Goal: Task Accomplishment & Management: Use online tool/utility

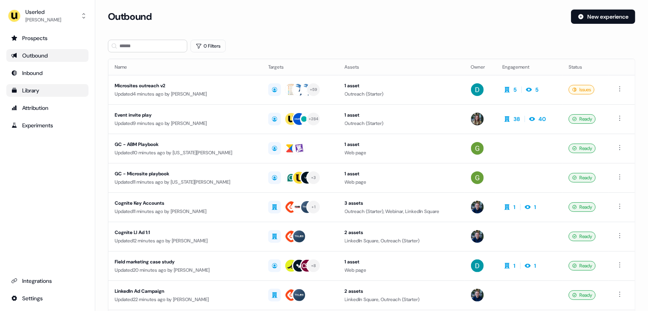
click at [46, 91] on div "Library" at bounding box center [47, 91] width 73 height 8
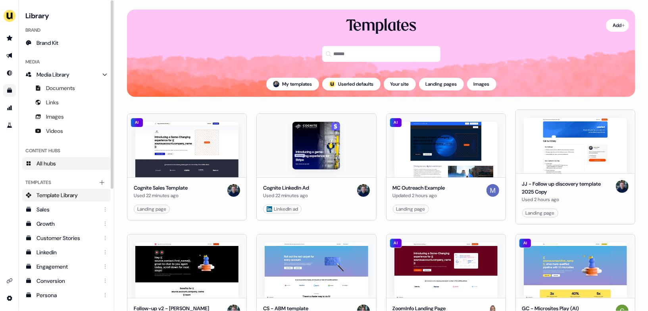
click at [60, 165] on link "All hubs" at bounding box center [66, 163] width 89 height 13
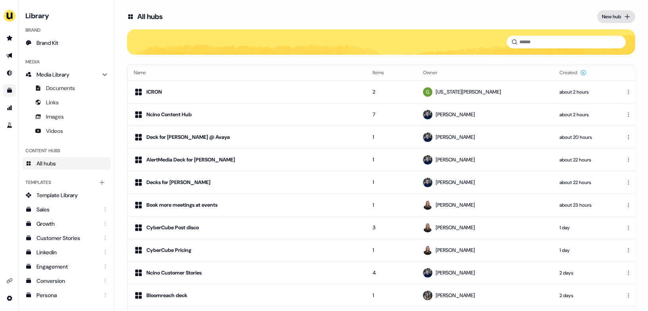
click at [609, 16] on div "New hub" at bounding box center [611, 17] width 19 height 8
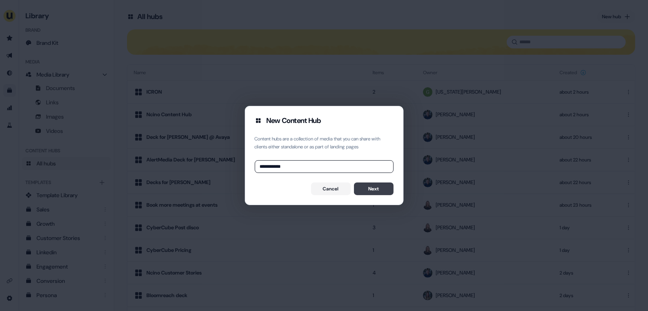
type input "**********"
click at [373, 188] on button "Next" at bounding box center [374, 189] width 40 height 13
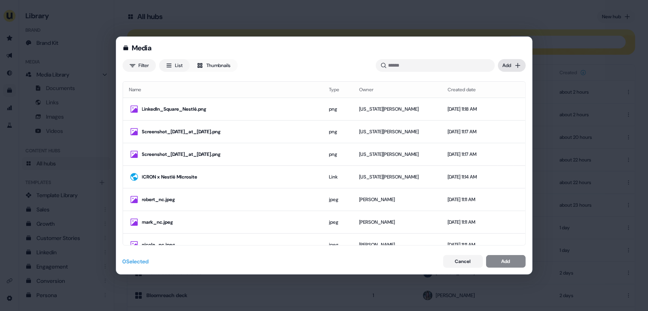
click at [517, 70] on div "Media Filter List Thumbnails Uploaded Add Name Type Owner Created date LinkedIn…" at bounding box center [324, 155] width 648 height 311
click at [498, 83] on div "Upload files" at bounding box center [500, 81] width 47 height 13
click at [515, 66] on div "Media Filter List Thumbnails Uploaded Add Name Type Owner Created date LinkedIn…" at bounding box center [324, 155] width 648 height 311
click at [504, 85] on div "Upload files" at bounding box center [500, 81] width 47 height 13
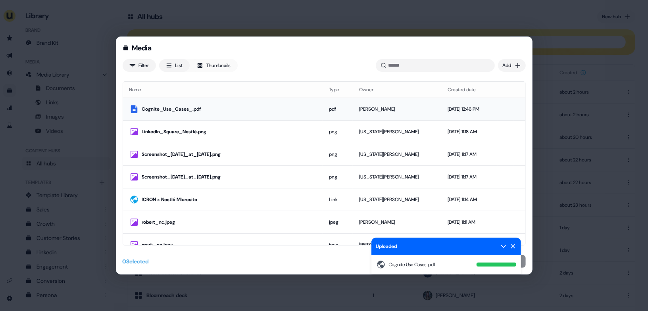
click at [263, 107] on div "Cognite_Use_Cases_.pdf" at bounding box center [229, 109] width 174 height 8
click at [517, 248] on div "Uploaded" at bounding box center [447, 246] width 150 height 17
click at [515, 247] on icon at bounding box center [513, 246] width 6 height 6
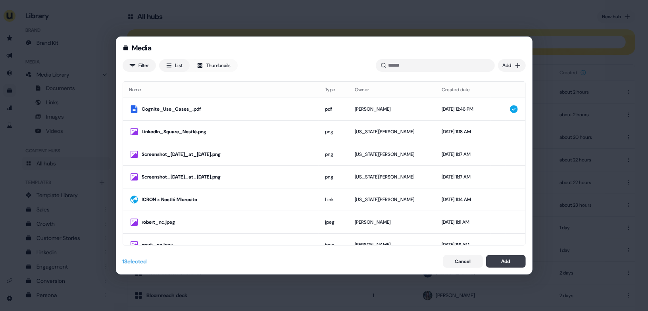
click at [507, 262] on div "Add" at bounding box center [506, 262] width 9 height 8
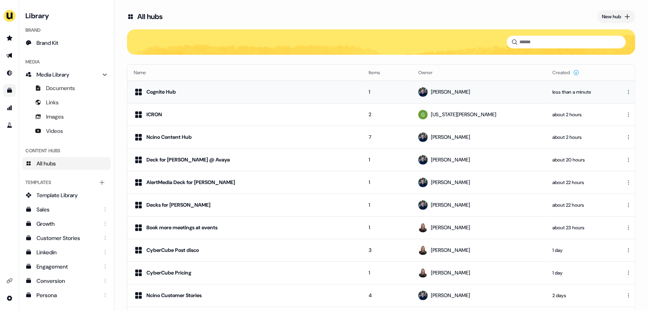
click at [250, 93] on div "Cognite Hub" at bounding box center [245, 92] width 222 height 10
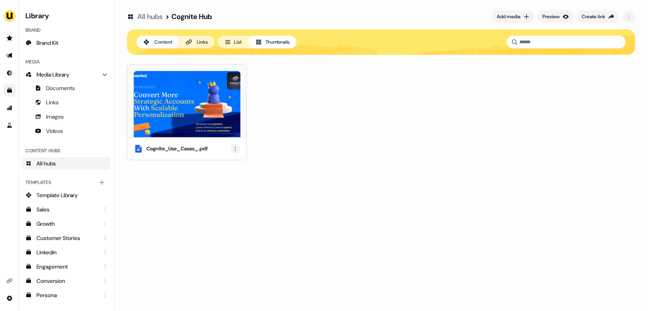
click at [237, 149] on html "For the best experience switch devices to a bigger screen. Go to [DOMAIN_NAME] …" at bounding box center [324, 155] width 648 height 311
click at [236, 174] on div "Rename" at bounding box center [235, 176] width 47 height 13
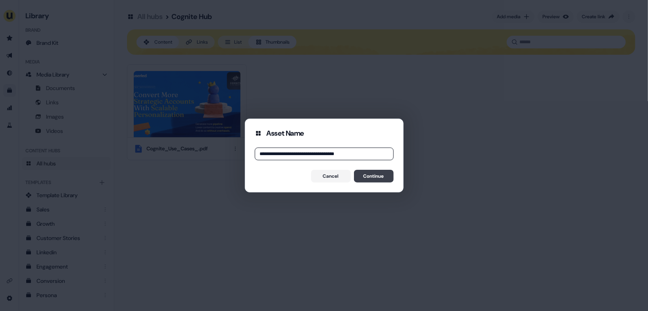
type input "**********"
click at [380, 174] on button "Continue" at bounding box center [374, 176] width 40 height 13
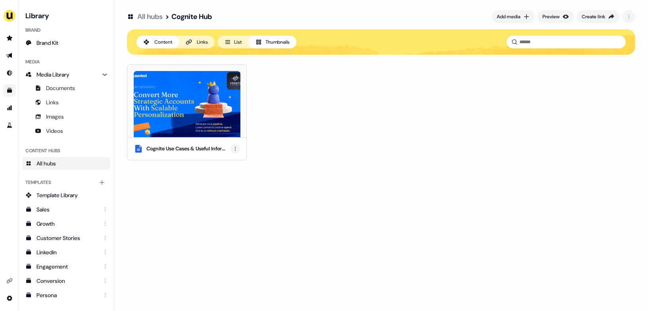
click at [235, 149] on html "For the best experience switch devices to a bigger screen. Go to [DOMAIN_NAME] …" at bounding box center [324, 155] width 648 height 311
click at [233, 175] on div "Rename" at bounding box center [235, 176] width 47 height 13
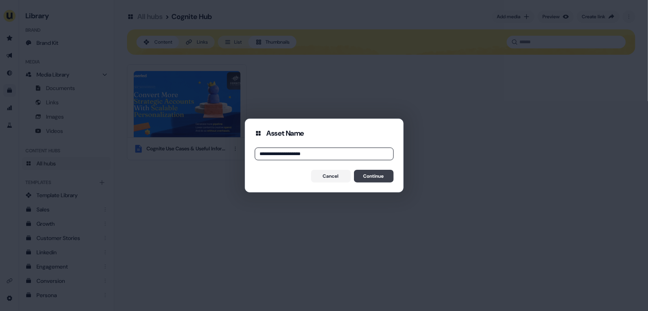
type input "**********"
click at [369, 175] on button "Continue" at bounding box center [374, 176] width 40 height 13
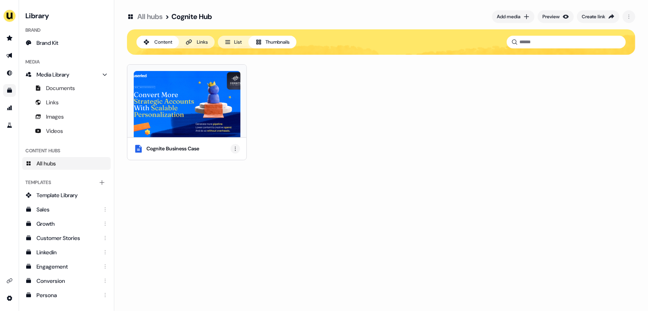
click at [235, 149] on html "For the best experience switch devices to a bigger screen. Go to [DOMAIN_NAME] …" at bounding box center [324, 155] width 648 height 311
click at [235, 165] on div "Edit thumbnail" at bounding box center [235, 163] width 47 height 13
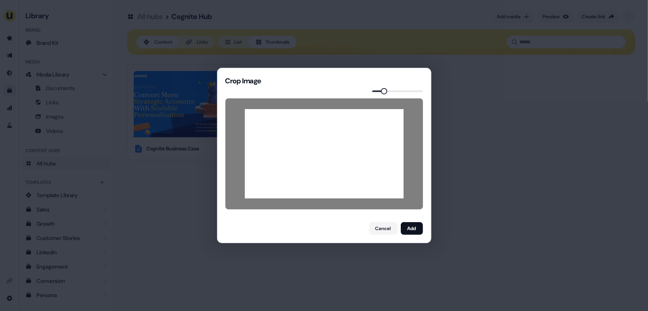
click at [383, 90] on span at bounding box center [384, 91] width 6 height 6
click at [411, 232] on button "Add" at bounding box center [412, 228] width 22 height 13
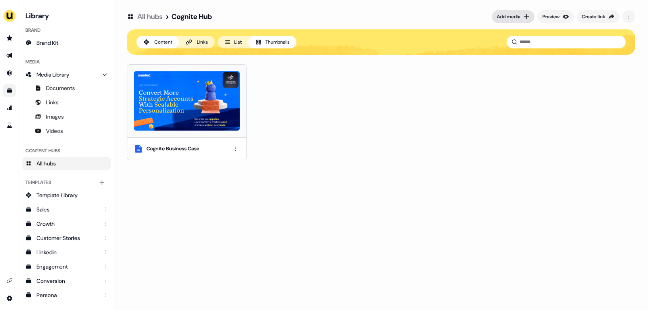
click at [515, 18] on div "Add media" at bounding box center [508, 17] width 23 height 8
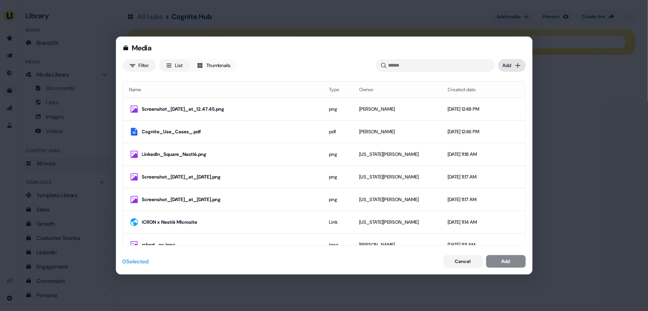
click at [511, 64] on div "Media Filter List Thumbnails Uploaded Add Name Type Owner Created date Screensh…" at bounding box center [324, 155] width 648 height 311
click at [505, 96] on div "Import links" at bounding box center [500, 94] width 47 height 13
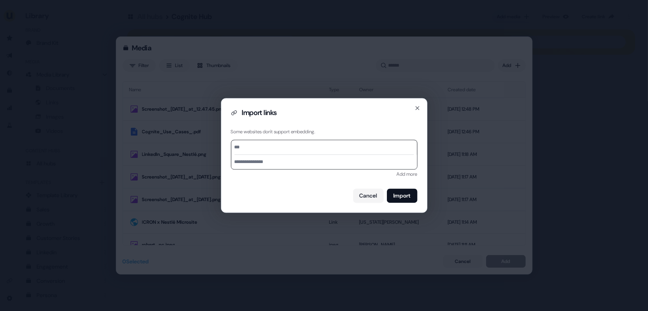
type input "**********"
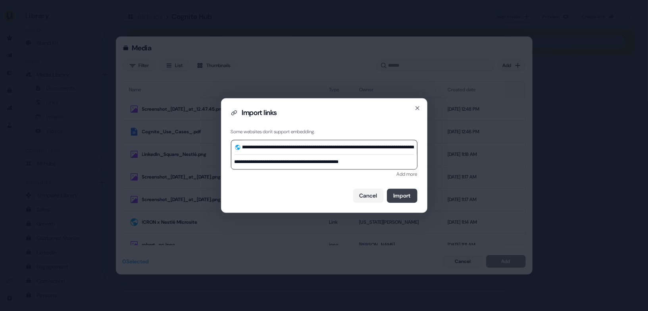
type input "**********"
click at [405, 195] on button "Import" at bounding box center [402, 196] width 31 height 14
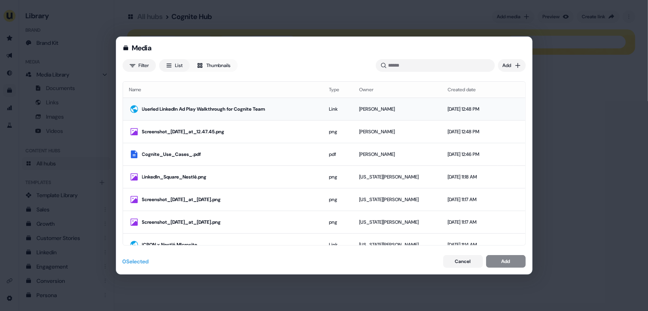
click at [294, 113] on div "Userled LinkedIn Ad Play Walkthrough for Cognite Team" at bounding box center [222, 109] width 187 height 10
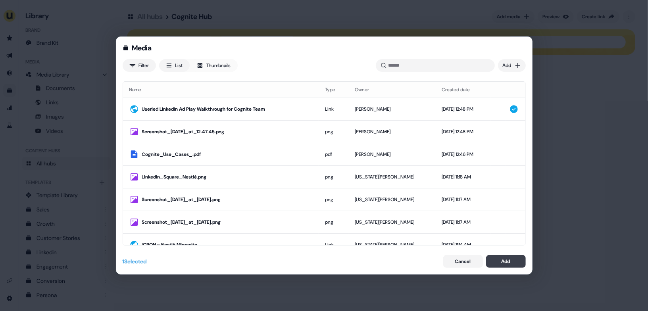
click at [506, 264] on div "Add" at bounding box center [506, 262] width 9 height 8
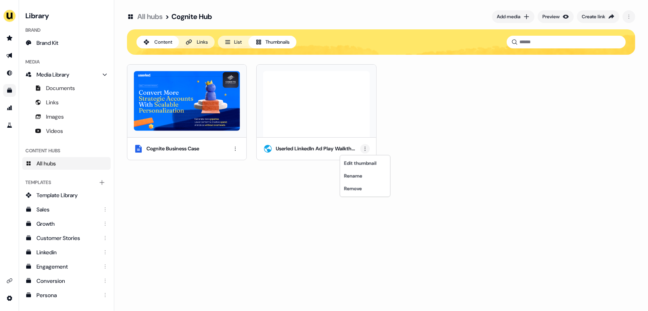
click at [366, 150] on html "For the best experience switch devices to a bigger screen. Go to [DOMAIN_NAME] …" at bounding box center [324, 155] width 648 height 311
click at [363, 187] on div "Remove" at bounding box center [365, 189] width 47 height 13
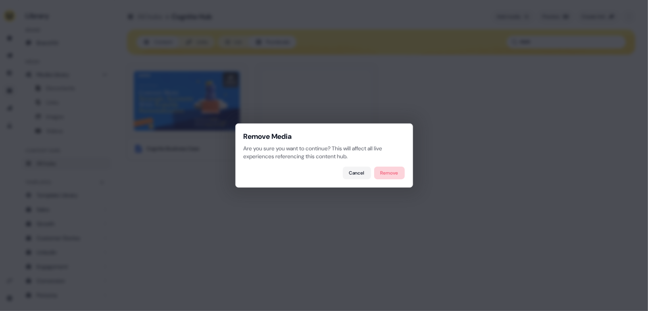
click at [393, 169] on button "Remove" at bounding box center [389, 173] width 31 height 13
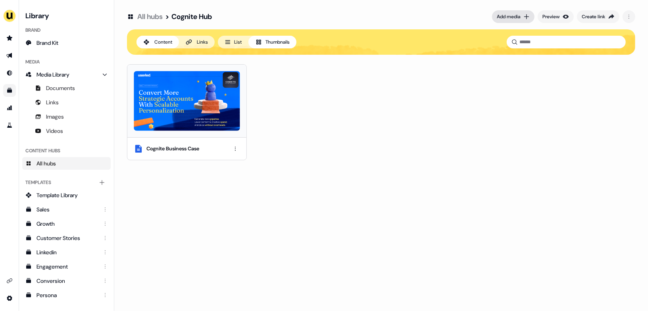
click at [512, 17] on div "Add media" at bounding box center [508, 17] width 23 height 8
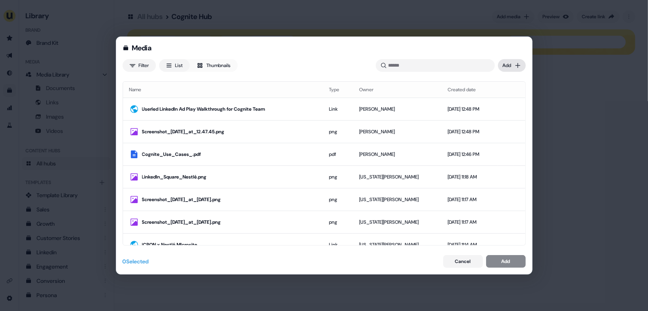
click at [512, 66] on div "Media Filter List Thumbnails Uploaded Add Name Type Owner Created date Userled …" at bounding box center [324, 155] width 648 height 311
click at [500, 86] on div "Upload files" at bounding box center [500, 81] width 47 height 13
click at [560, 186] on div "Media Filter List Thumbnails Uploaded Add Name Type Owner Created date Userled …" at bounding box center [324, 155] width 648 height 311
click at [466, 264] on button "Cancel" at bounding box center [464, 261] width 40 height 13
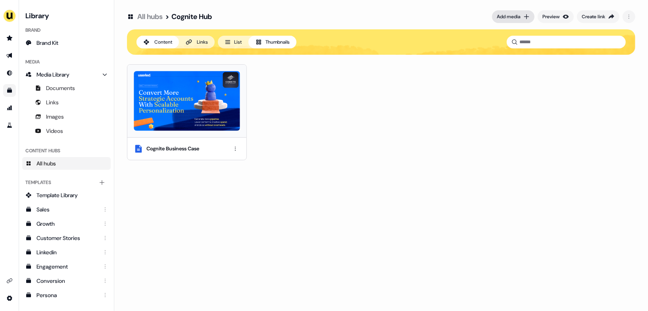
click at [511, 16] on div "Add media" at bounding box center [508, 17] width 23 height 8
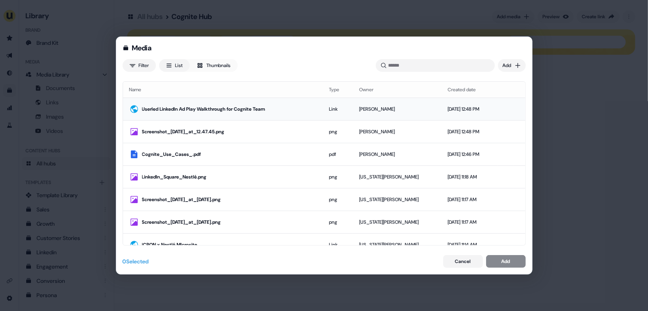
click at [283, 110] on div "Userled LinkedIn Ad Play Walkthrough for Cognite Team" at bounding box center [229, 109] width 174 height 8
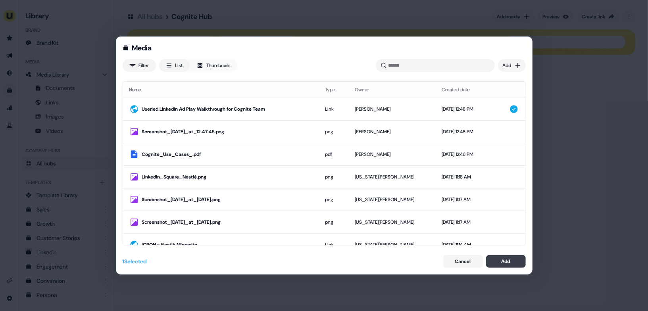
click at [502, 263] on div "Add" at bounding box center [506, 262] width 9 height 8
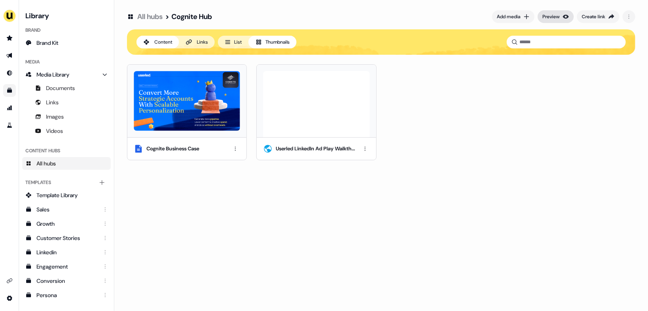
click at [556, 16] on div "Preview" at bounding box center [551, 17] width 17 height 8
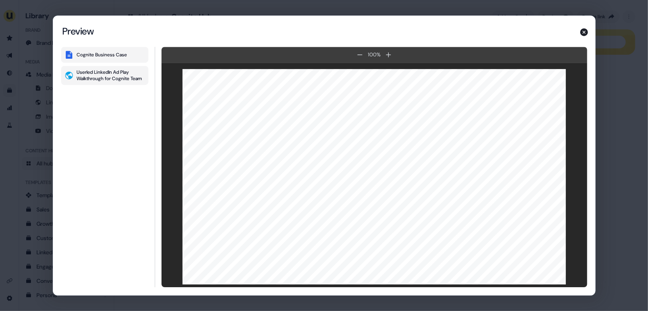
click at [102, 71] on div "Userled LinkedIn Ad Play Walkthrough for Cognite Team" at bounding box center [111, 75] width 68 height 13
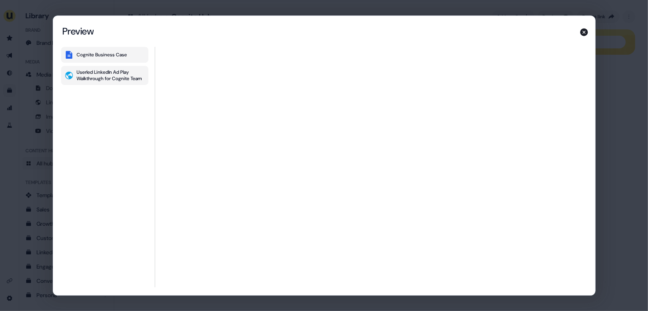
click at [118, 53] on div "Cognite Business Case" at bounding box center [102, 55] width 50 height 6
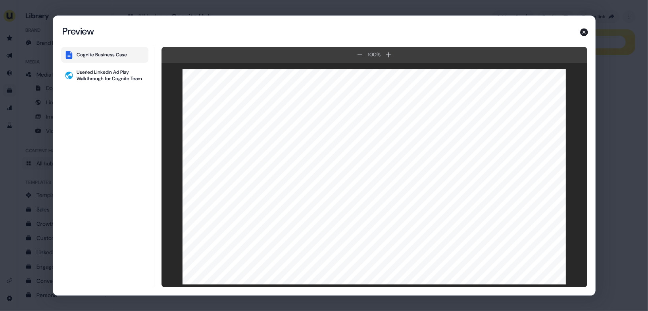
click at [610, 181] on div "Content Hub Preview Preview Cognite Business Case Userled LinkedIn Ad Play Walk…" at bounding box center [324, 155] width 648 height 311
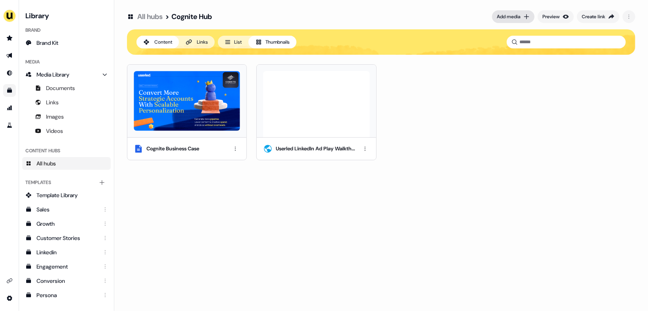
click at [520, 17] on button "Add media" at bounding box center [513, 16] width 42 height 13
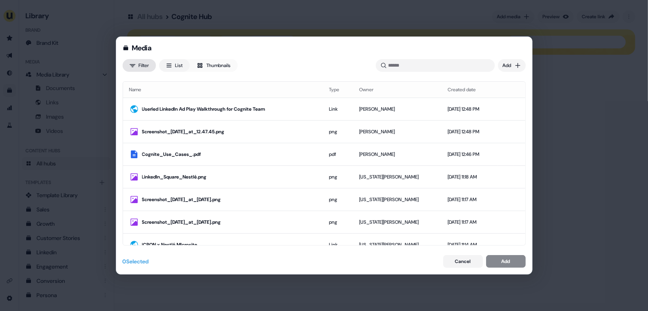
click at [140, 64] on div "Media Filter List Thumbnails Uploaded Add Name Type Owner Created date Userled …" at bounding box center [324, 155] width 648 height 311
click at [145, 97] on div "Owner" at bounding box center [147, 94] width 47 height 13
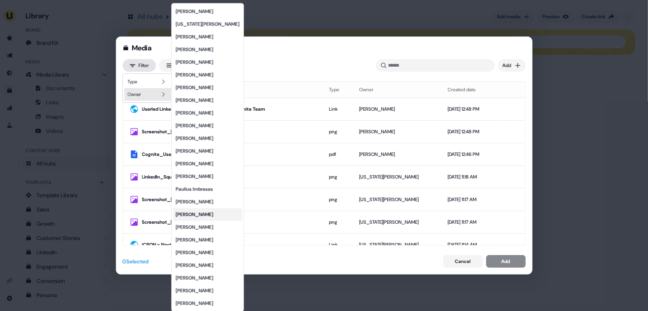
click at [206, 215] on div "[PERSON_NAME]" at bounding box center [208, 214] width 69 height 13
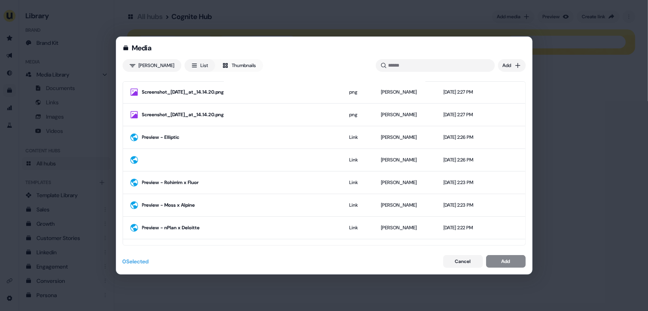
scroll to position [1365, 0]
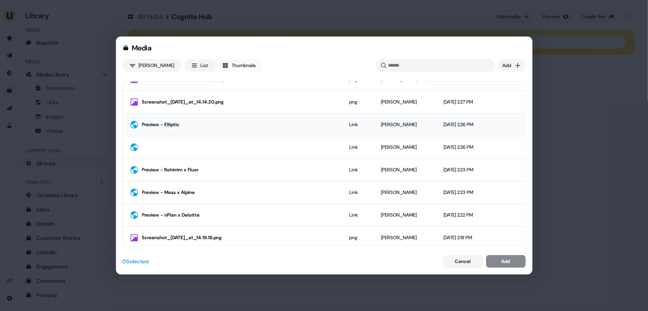
click at [232, 121] on div "Preview - Elliptic" at bounding box center [239, 125] width 195 height 8
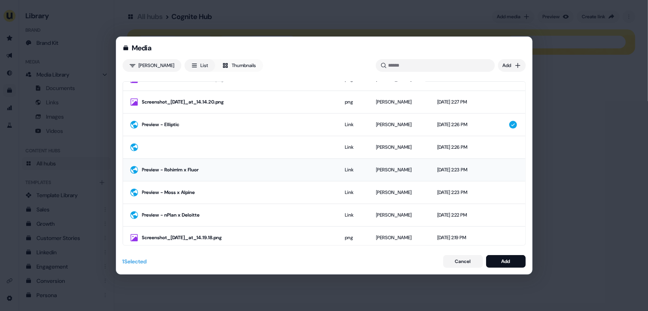
click at [226, 166] on div "Preview - Rohirrim x Fluor" at bounding box center [237, 170] width 191 height 8
click at [224, 189] on div "Preview - Moss x Alpine" at bounding box center [237, 193] width 191 height 8
click at [224, 211] on div "Preview - nPlan x Deloitte" at bounding box center [237, 215] width 191 height 8
click at [510, 264] on div "Add" at bounding box center [506, 262] width 9 height 8
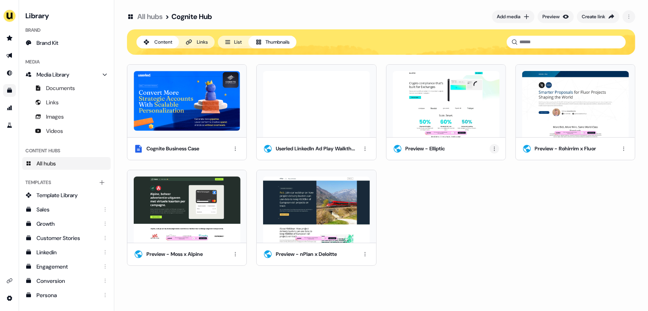
click at [495, 150] on html "For the best experience switch devices to a bigger screen. Go to [DOMAIN_NAME] …" at bounding box center [324, 155] width 648 height 311
click at [488, 176] on div "Rename" at bounding box center [494, 176] width 47 height 13
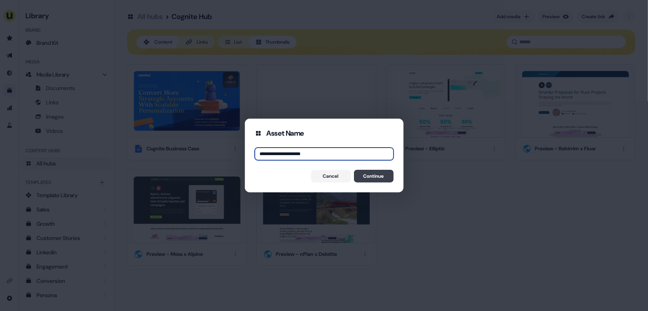
type input "**********"
click at [381, 177] on button "Continue" at bounding box center [374, 176] width 40 height 13
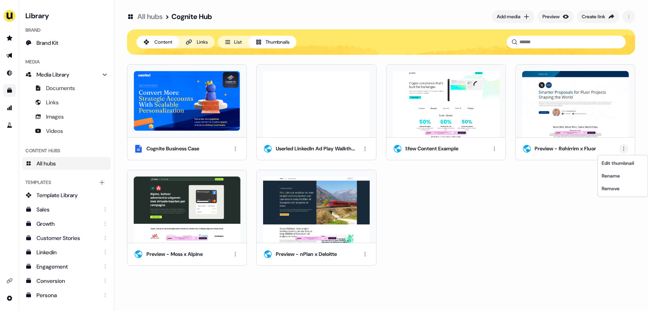
click at [624, 151] on html "For the best experience switch devices to a bigger screen. Go to [DOMAIN_NAME] …" at bounding box center [324, 155] width 648 height 311
click at [615, 177] on div "Rename" at bounding box center [623, 176] width 47 height 13
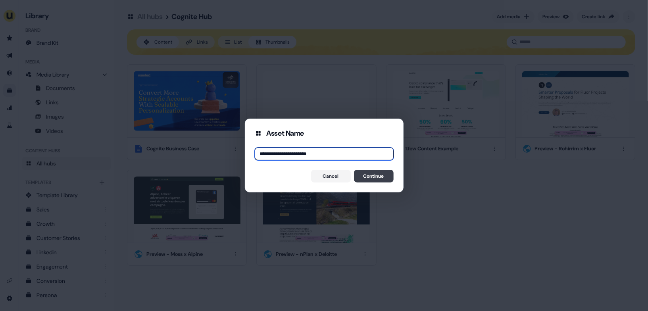
type input "**********"
click at [367, 178] on button "Continue" at bounding box center [374, 176] width 40 height 13
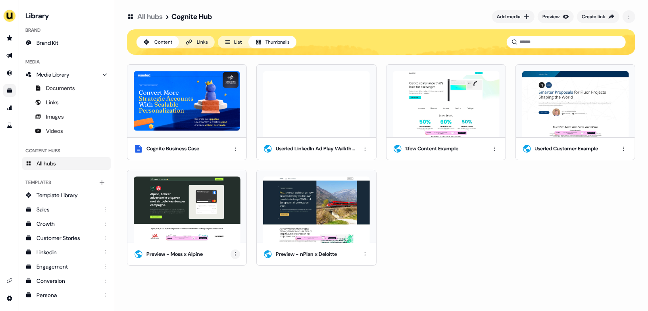
click at [236, 250] on html "For the best experience switch devices to a bigger screen. Go to [DOMAIN_NAME] …" at bounding box center [324, 155] width 648 height 311
click at [230, 278] on div "Rename" at bounding box center [235, 281] width 47 height 13
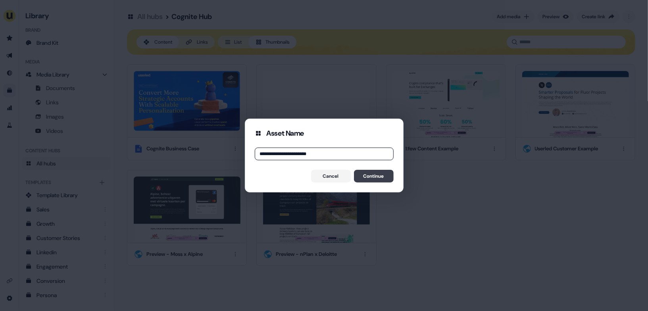
type input "**********"
click at [385, 174] on button "Continue" at bounding box center [374, 176] width 40 height 13
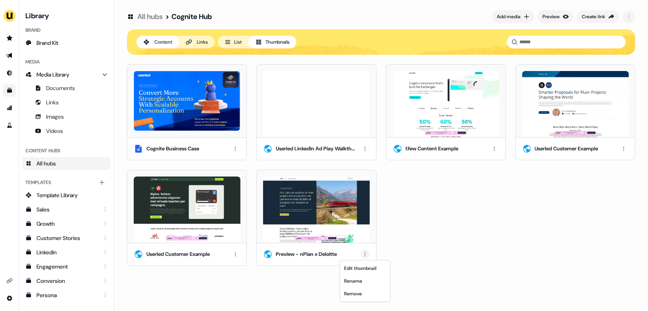
click at [367, 253] on html "For the best experience switch devices to a bigger screen. Go to [DOMAIN_NAME] …" at bounding box center [324, 155] width 648 height 311
click at [363, 281] on div "Rename" at bounding box center [365, 281] width 47 height 13
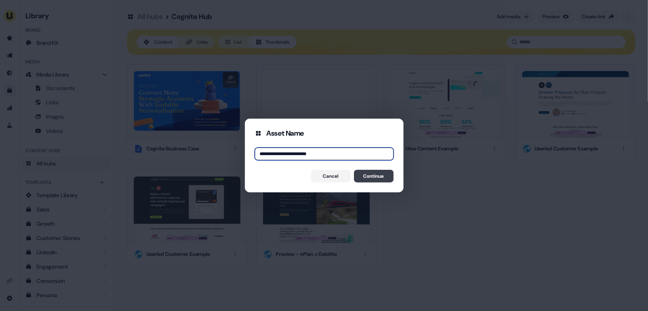
type input "**********"
click at [369, 174] on button "Continue" at bounding box center [374, 176] width 40 height 13
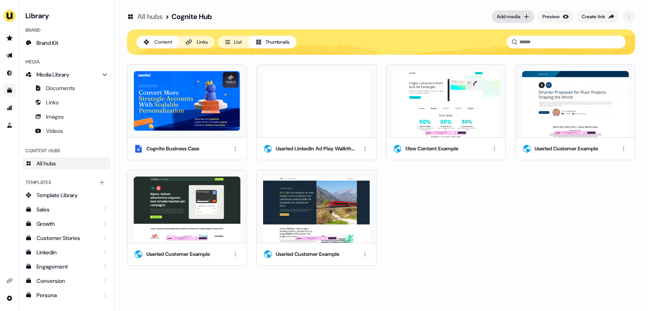
click at [511, 14] on div "Add media" at bounding box center [508, 17] width 23 height 8
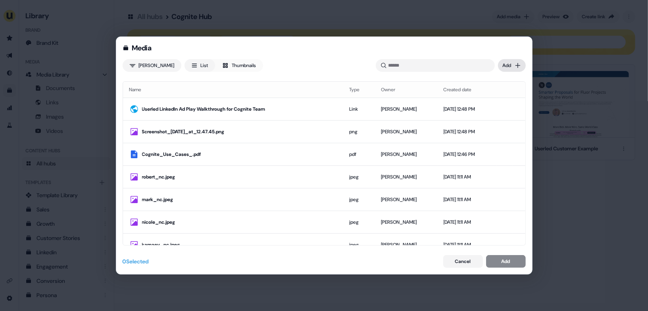
click at [514, 66] on div "Media [PERSON_NAME] List Thumbnails Uploaded Add Name Type Owner Created date U…" at bounding box center [324, 155] width 648 height 311
click at [504, 83] on div "Upload files" at bounding box center [500, 81] width 47 height 13
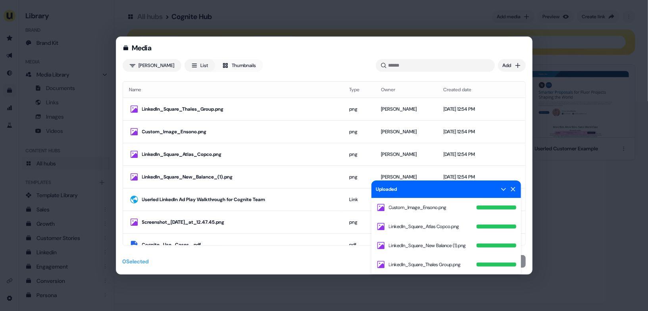
click at [515, 192] on icon at bounding box center [513, 189] width 6 height 6
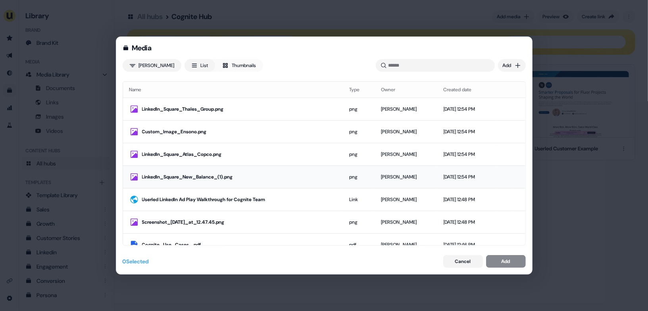
click at [250, 178] on div "LinkedIn_Square_New_Balance_(1).png" at bounding box center [239, 177] width 195 height 8
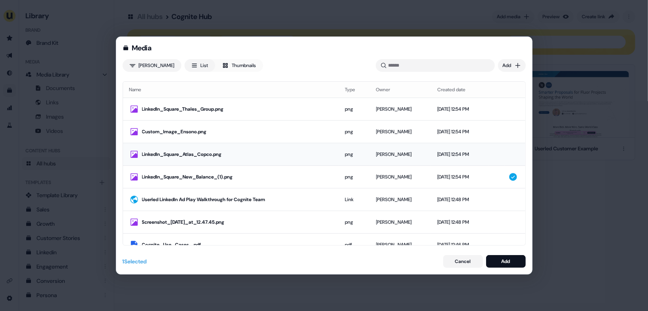
click at [250, 150] on div "LinkedIn_Square_Atlas_Copco.png" at bounding box center [237, 154] width 191 height 8
click at [250, 130] on div "Custom_Image_Ensono.png" at bounding box center [237, 132] width 191 height 8
click at [255, 108] on div "LinkedIn_Square_Thales_Group.png" at bounding box center [237, 109] width 191 height 8
click at [503, 260] on div "Add" at bounding box center [506, 262] width 9 height 8
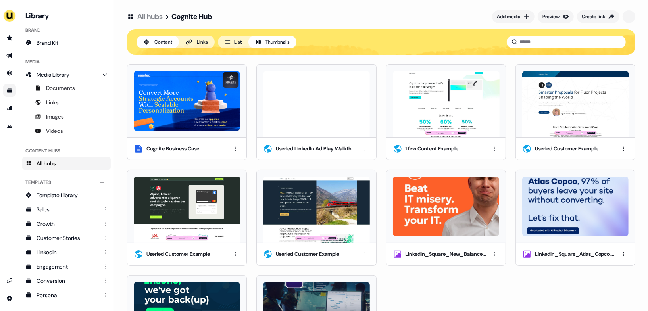
scroll to position [68, 0]
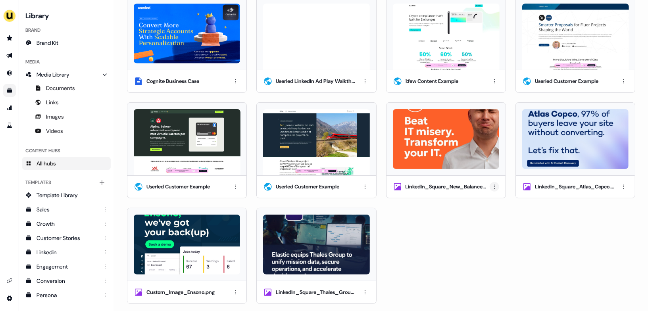
click at [495, 188] on html "For the best experience switch devices to a bigger screen. Go to [DOMAIN_NAME] …" at bounding box center [324, 155] width 648 height 311
click at [487, 212] on div "Rename" at bounding box center [492, 213] width 47 height 13
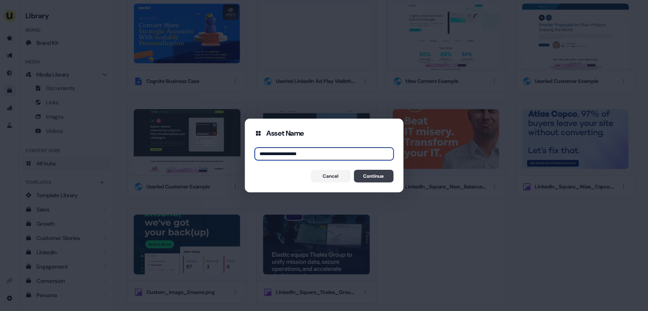
type input "**********"
click at [382, 176] on button "Continue" at bounding box center [374, 176] width 40 height 13
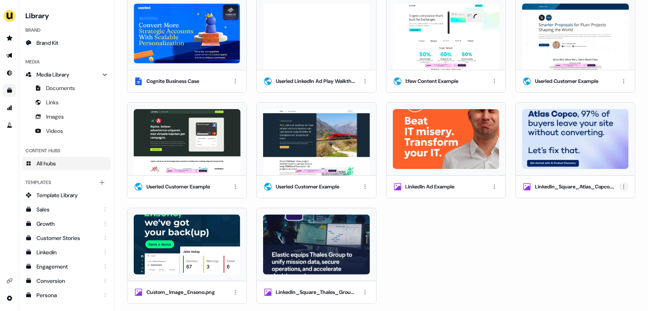
click at [624, 186] on html "For the best experience switch devices to a bigger screen. Go to [DOMAIN_NAME] …" at bounding box center [324, 155] width 648 height 311
click at [614, 214] on div "Rename" at bounding box center [621, 213] width 47 height 13
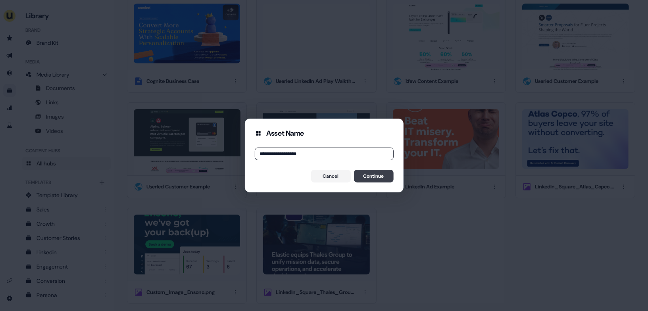
type input "**********"
click at [370, 175] on button "Continue" at bounding box center [374, 176] width 40 height 13
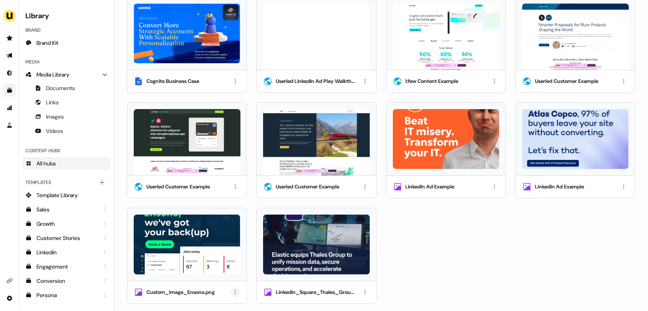
click at [232, 289] on html "For the best experience switch devices to a bigger screen. Go to [DOMAIN_NAME] …" at bounding box center [324, 155] width 648 height 311
click at [231, 263] on div "Rename" at bounding box center [235, 263] width 47 height 13
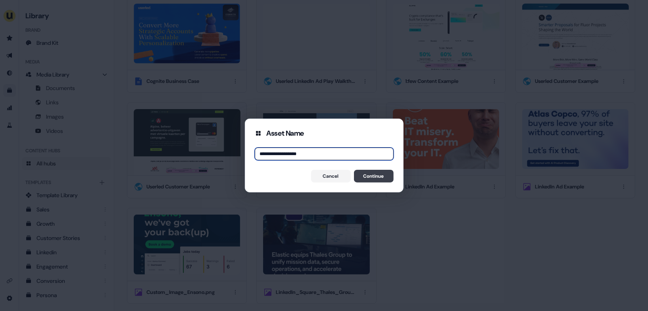
type input "**********"
click at [379, 177] on button "Continue" at bounding box center [374, 176] width 40 height 13
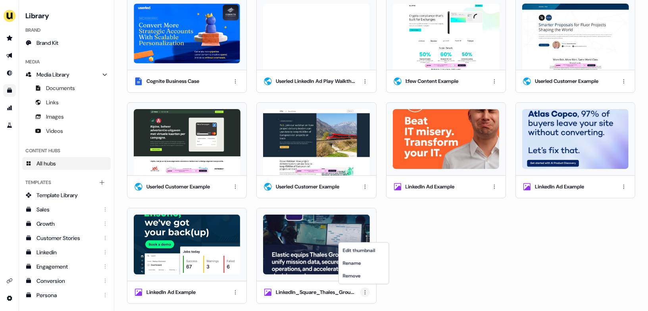
click at [362, 290] on html "For the best experience switch devices to a bigger screen. Go to [DOMAIN_NAME] …" at bounding box center [324, 155] width 648 height 311
click at [360, 264] on div "Rename" at bounding box center [364, 263] width 47 height 13
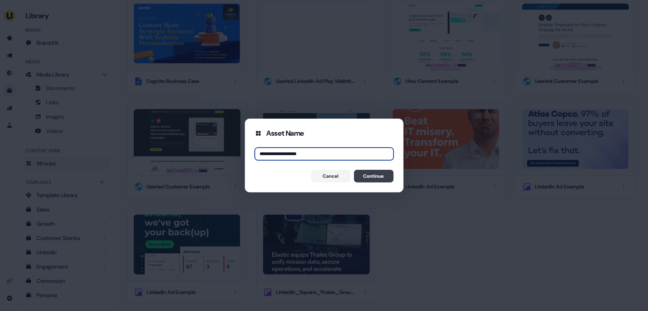
type input "**********"
click at [380, 176] on button "Continue" at bounding box center [374, 176] width 40 height 13
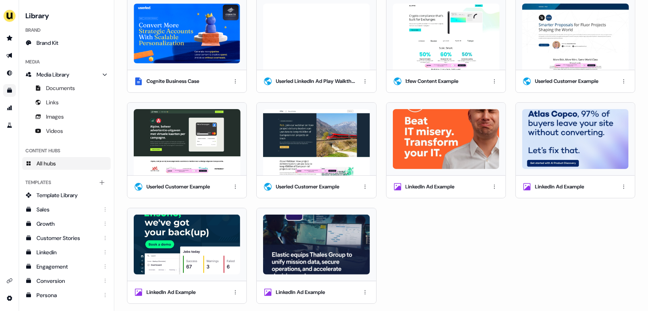
scroll to position [0, 0]
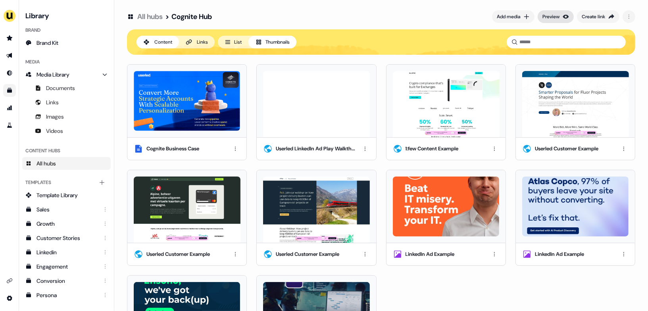
click at [554, 17] on div "Preview" at bounding box center [551, 17] width 17 height 8
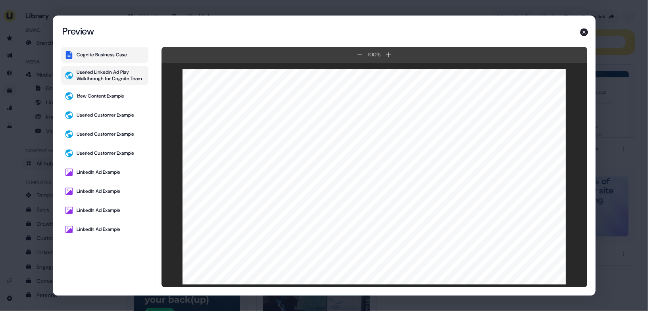
click at [118, 78] on div "Userled LinkedIn Ad Play Walkthrough for Cognite Team" at bounding box center [111, 75] width 68 height 13
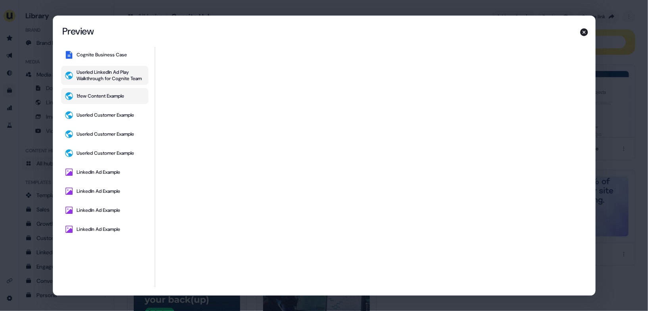
click at [110, 95] on div "1:few Content Example" at bounding box center [101, 96] width 48 height 6
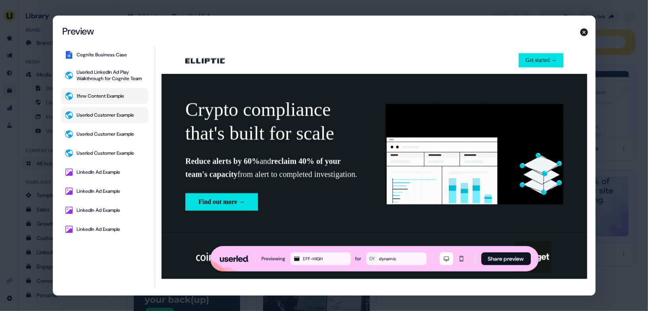
click at [118, 114] on div "Userled Customer Example" at bounding box center [106, 115] width 58 height 6
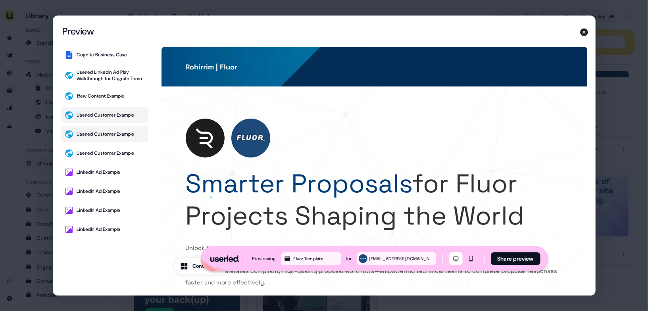
click at [116, 130] on button "Userled Customer Example" at bounding box center [104, 134] width 87 height 16
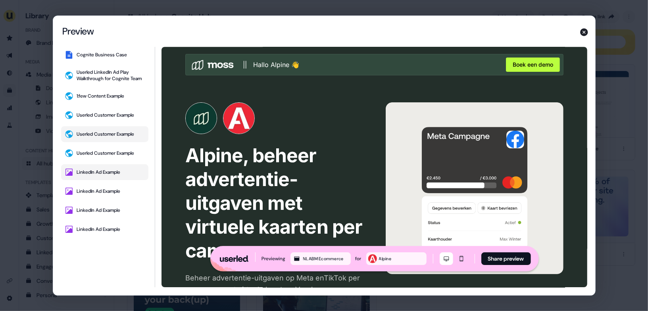
click at [118, 167] on button "LinkedIn Ad Example" at bounding box center [104, 172] width 87 height 16
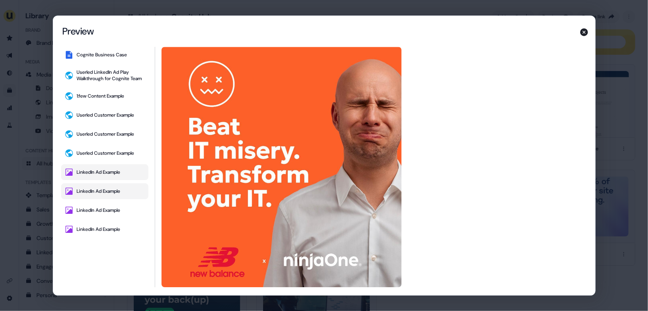
click at [115, 191] on div "LinkedIn Ad Example" at bounding box center [99, 191] width 44 height 6
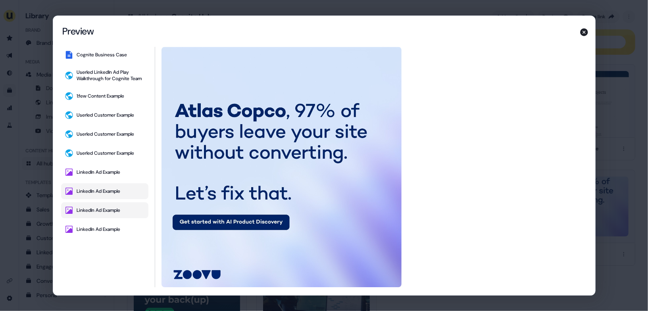
click at [114, 208] on div "LinkedIn Ad Example" at bounding box center [99, 210] width 44 height 6
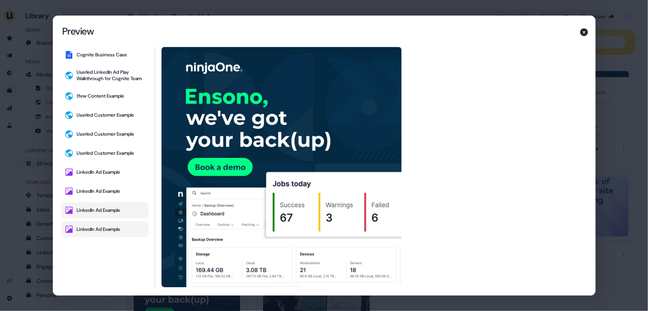
click at [113, 227] on div "LinkedIn Ad Example" at bounding box center [99, 229] width 44 height 6
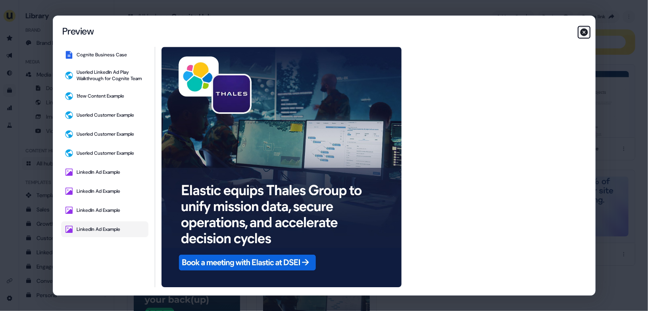
click at [585, 32] on icon "button" at bounding box center [585, 32] width 8 height 8
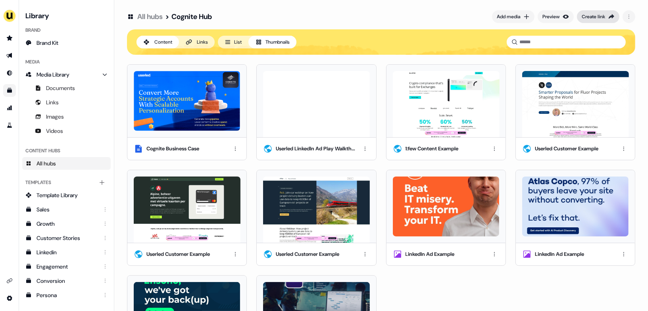
click at [596, 15] on div "Create link" at bounding box center [593, 17] width 23 height 8
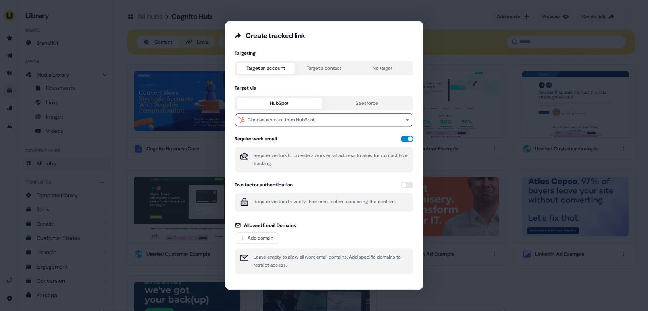
click at [405, 136] on button "button" at bounding box center [407, 139] width 13 height 6
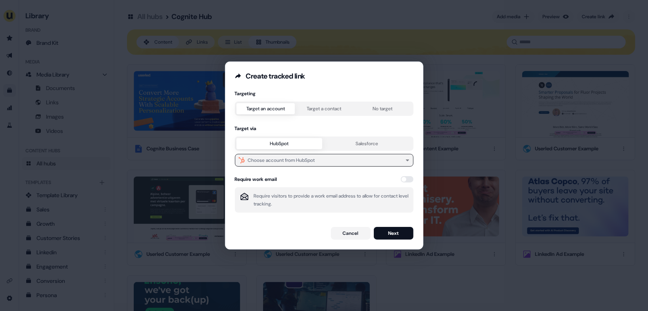
click at [332, 163] on button "Choose account from HubSpot" at bounding box center [324, 160] width 179 height 13
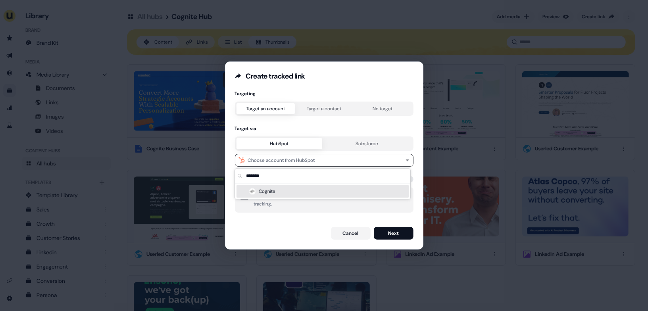
type input "*******"
click at [287, 195] on div "Cognite" at bounding box center [323, 191] width 172 height 13
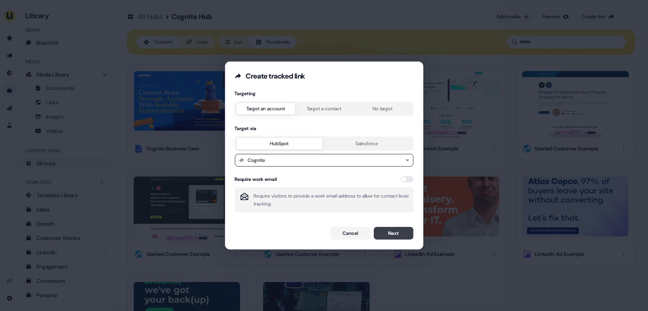
click at [393, 231] on button "Next" at bounding box center [394, 233] width 40 height 13
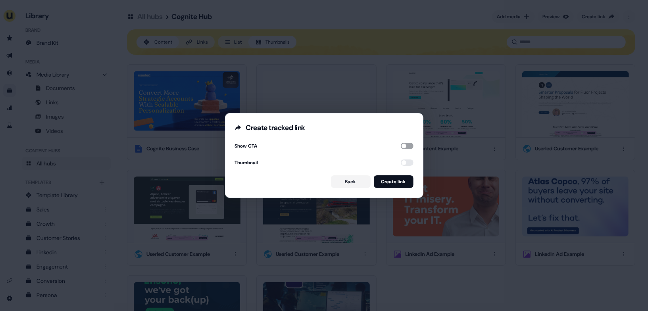
click at [407, 148] on button "button" at bounding box center [407, 146] width 13 height 6
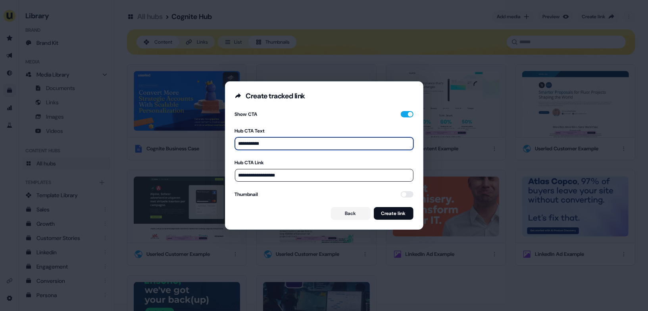
drag, startPoint x: 269, startPoint y: 145, endPoint x: 237, endPoint y: 143, distance: 31.5
click at [238, 144] on input "**********" at bounding box center [324, 143] width 179 height 13
type input "**********"
click at [294, 177] on input "**********" at bounding box center [324, 175] width 179 height 13
drag, startPoint x: 294, startPoint y: 177, endPoint x: 241, endPoint y: 176, distance: 53.6
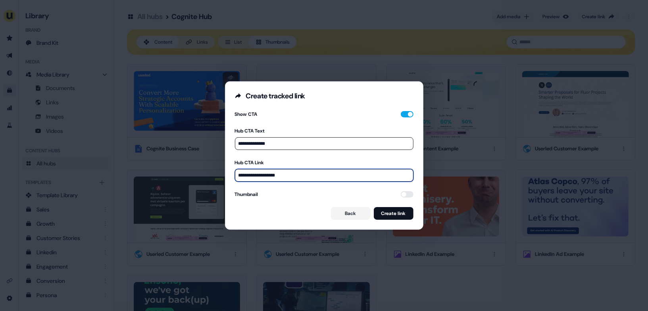
click at [241, 176] on input "**********" at bounding box center [324, 175] width 179 height 13
paste input "**********"
type input "**********"
click at [402, 195] on button "button" at bounding box center [407, 194] width 13 height 6
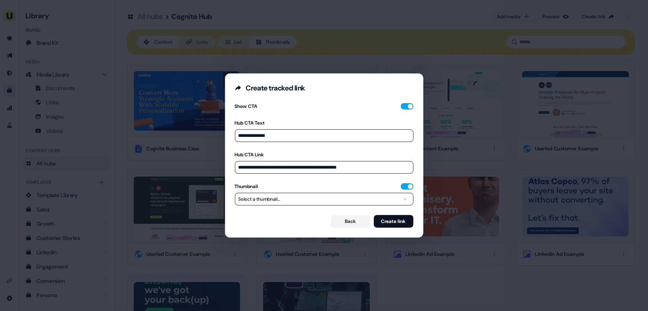
click at [381, 201] on button "Select a thumbnail..." at bounding box center [324, 199] width 179 height 13
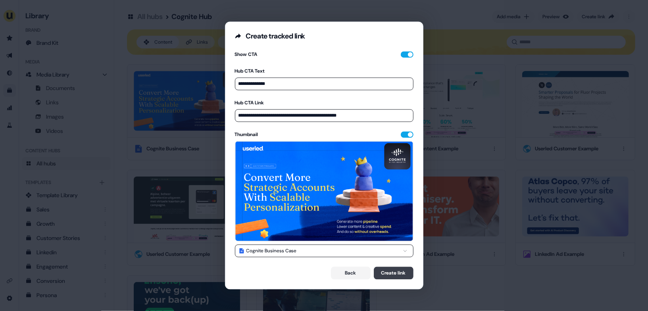
click at [391, 275] on button "Create link" at bounding box center [394, 273] width 40 height 13
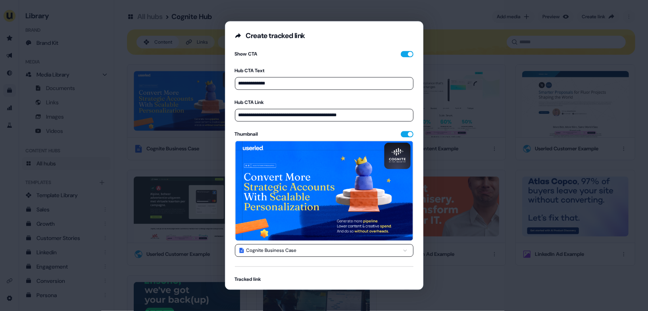
scroll to position [48, 0]
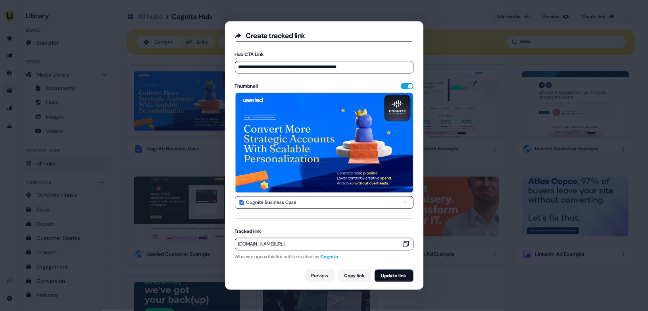
click at [407, 241] on icon "button" at bounding box center [406, 245] width 8 height 8
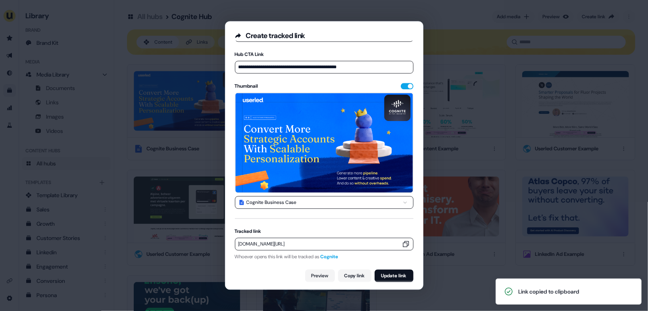
click at [125, 62] on div "**********" at bounding box center [324, 155] width 648 height 311
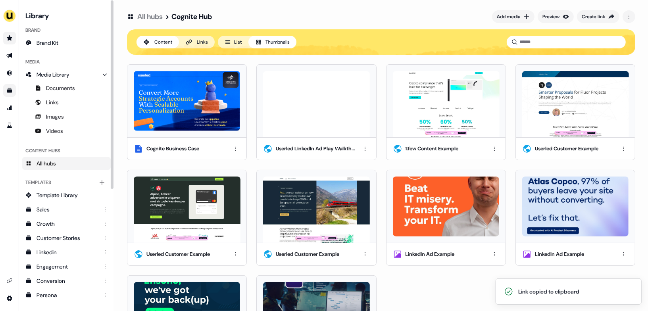
click at [7, 41] on icon "Go to prospects" at bounding box center [9, 38] width 6 height 6
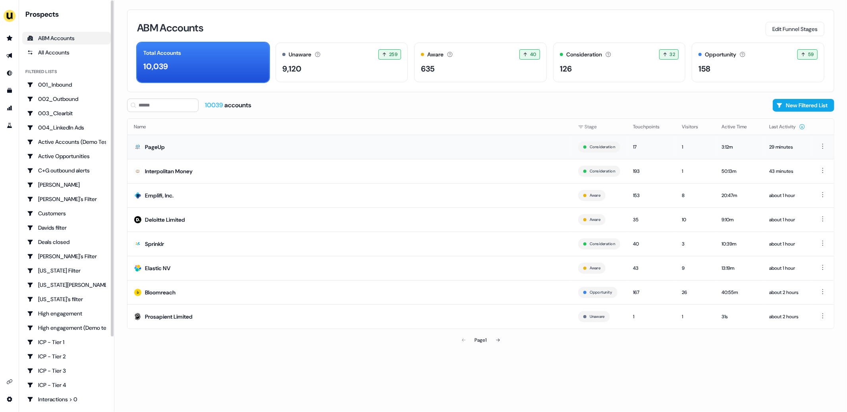
click at [177, 146] on td "PageUp" at bounding box center [349, 147] width 444 height 24
